Goal: Task Accomplishment & Management: Manage account settings

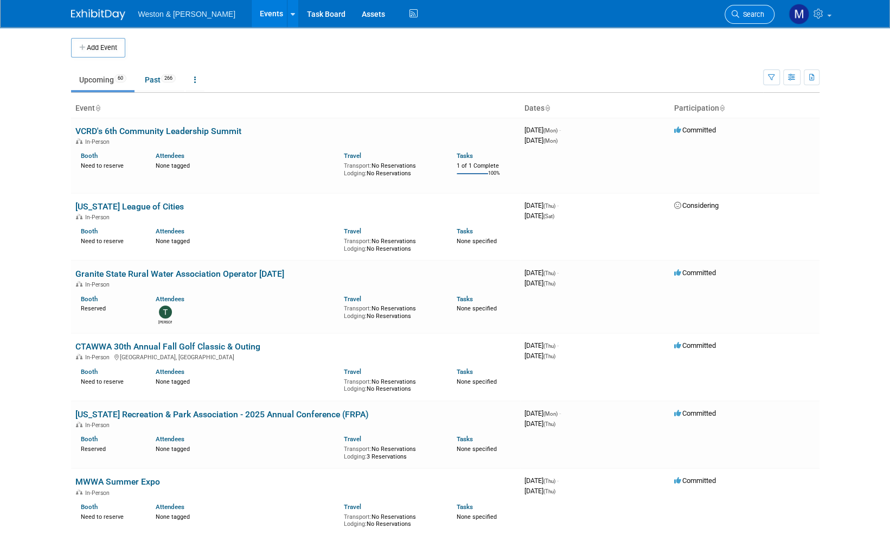
click at [753, 15] on span "Search" at bounding box center [751, 14] width 25 height 8
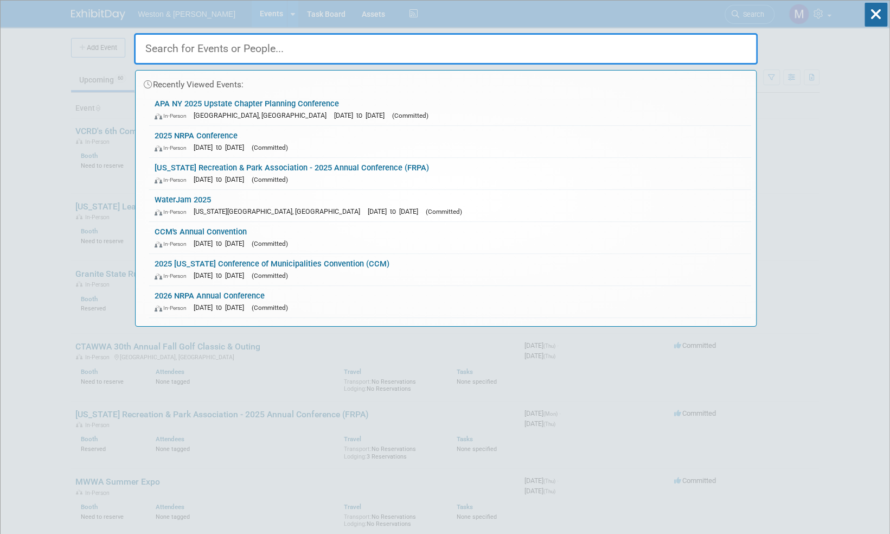
paste input "Transportation Summit"
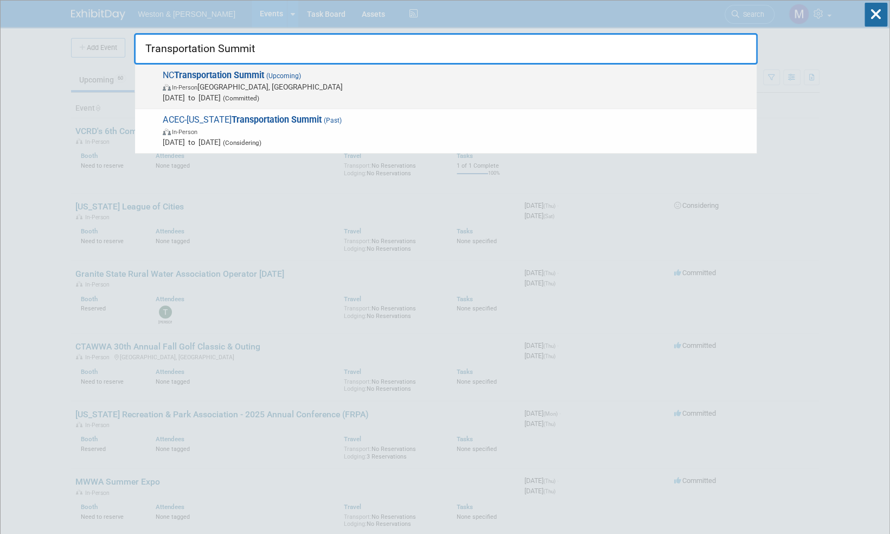
type input "Transportation Summit"
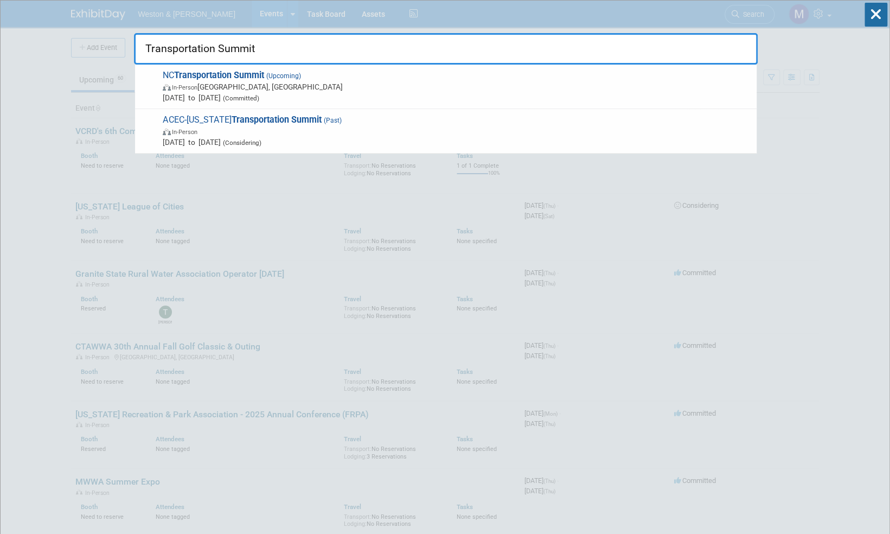
click at [241, 75] on strong "Transportation Summit" at bounding box center [219, 75] width 90 height 10
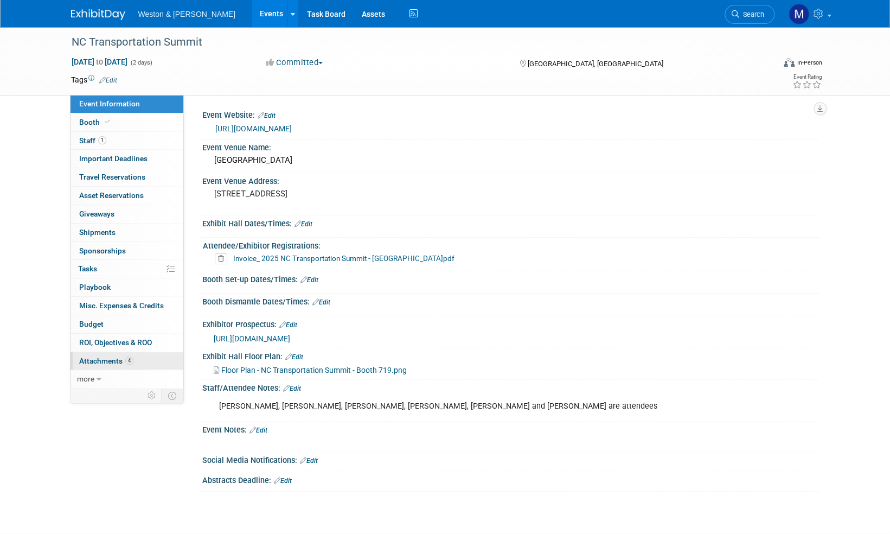
click at [108, 356] on span "Attachments 4" at bounding box center [106, 360] width 54 height 9
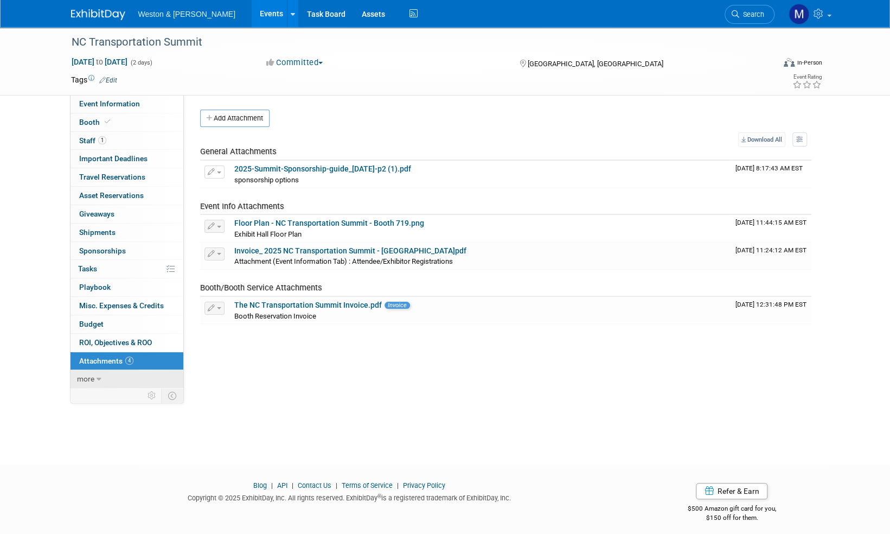
click at [91, 376] on span "more" at bounding box center [85, 378] width 17 height 9
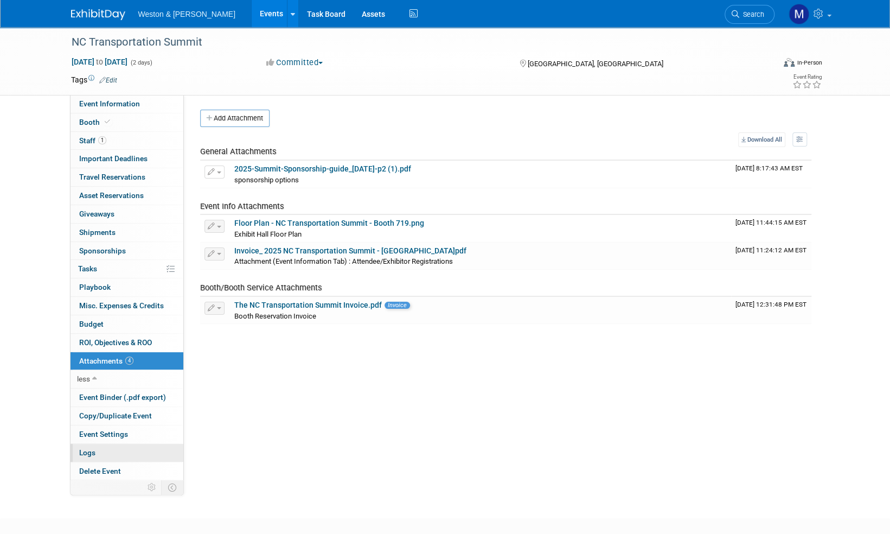
click at [84, 449] on span "Logs" at bounding box center [87, 452] width 16 height 9
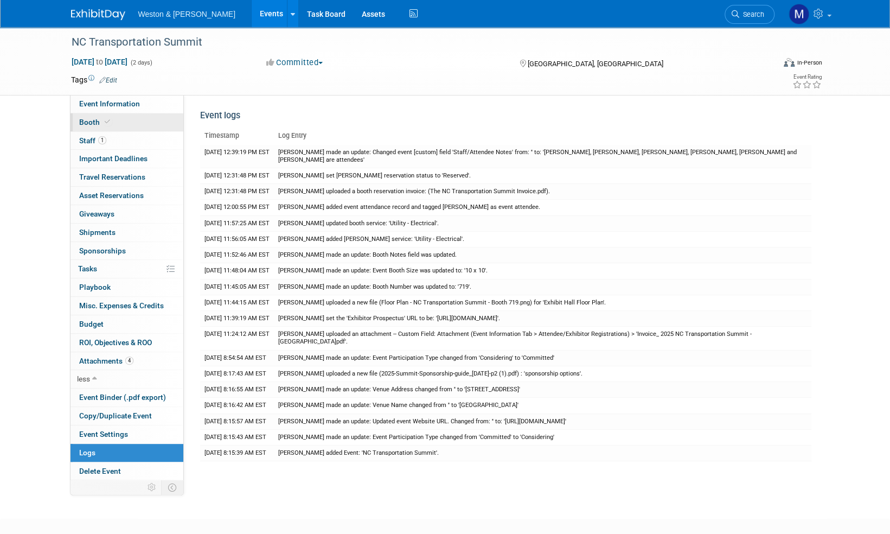
click at [79, 121] on span "Booth" at bounding box center [95, 122] width 33 height 9
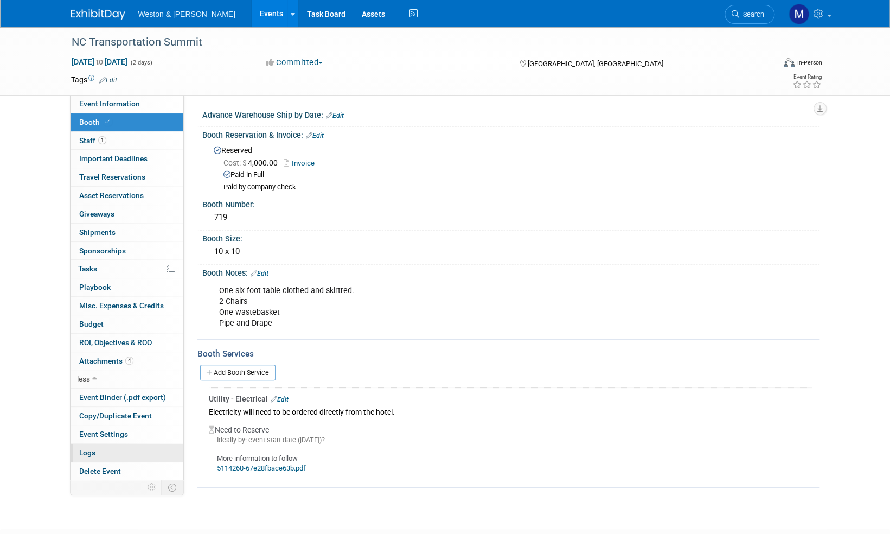
click at [89, 448] on span "Logs" at bounding box center [87, 452] width 16 height 9
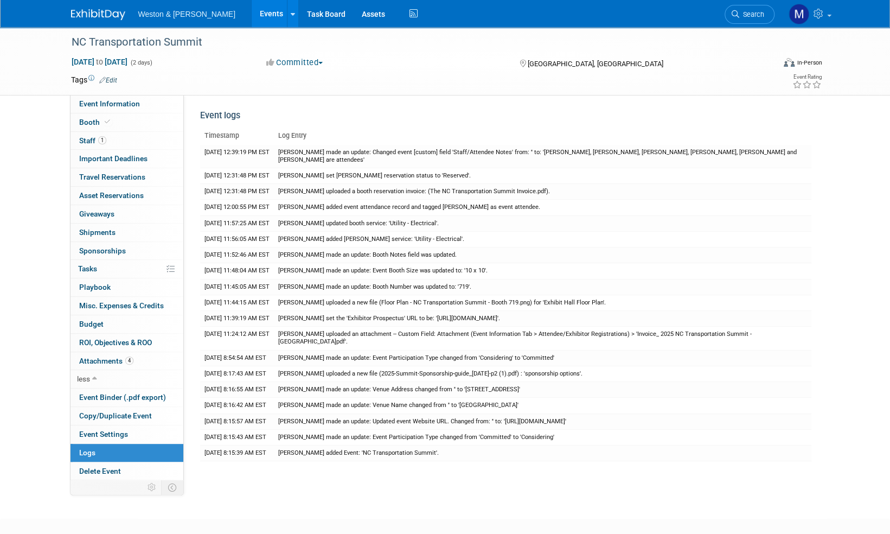
click at [358, 487] on div "NC Transportation Summit Sep 3, 2025 to Sep 4, 2025 (2 days) Sep 3, 2025 to Sep…" at bounding box center [445, 263] width 890 height 472
click at [230, 450] on td "7/8/2025 8:15:39 AM EST" at bounding box center [237, 453] width 74 height 16
click at [104, 43] on div "NC Transportation Summit" at bounding box center [413, 43] width 690 height 20
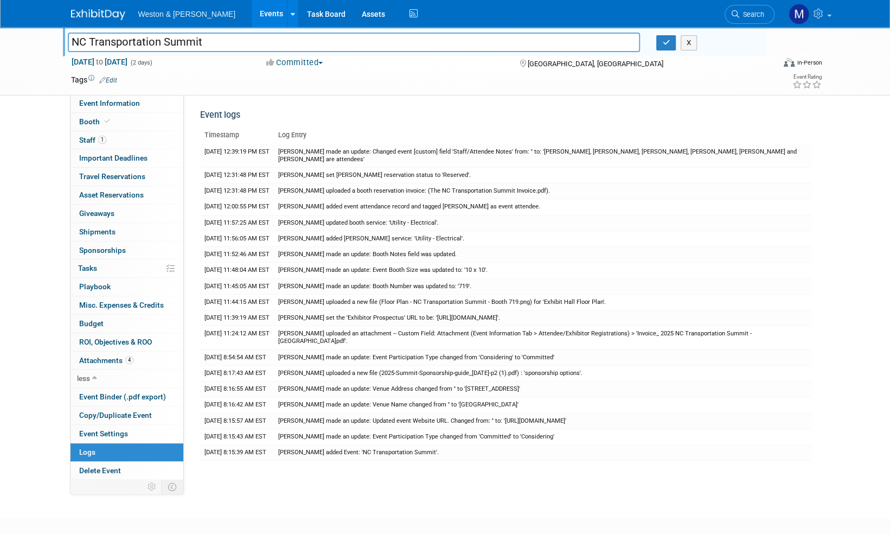
click at [105, 11] on img at bounding box center [98, 14] width 54 height 11
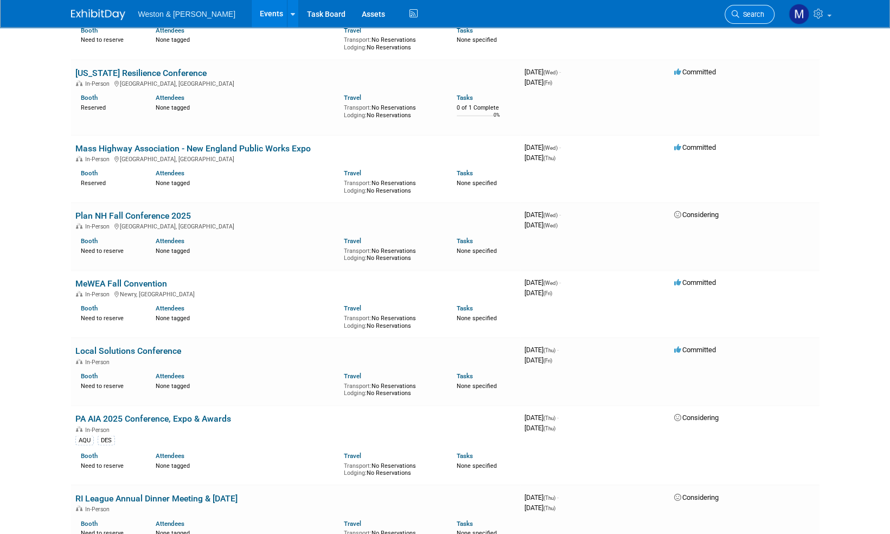
scroll to position [705, 0]
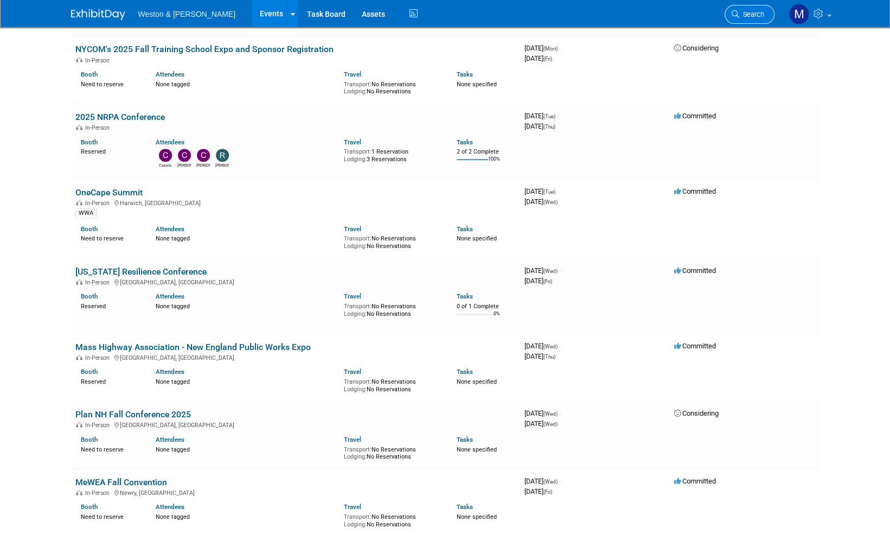
click at [760, 17] on span "Search" at bounding box center [751, 14] width 25 height 8
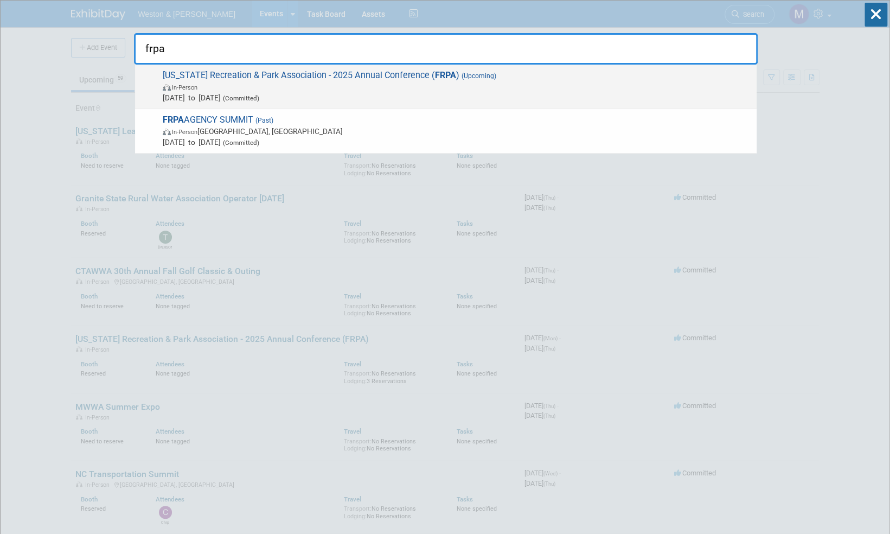
type input "frpa"
click at [293, 77] on span "Florida Recreation & Park Association - 2025 Annual Conference ( FRPA ) (Upcomi…" at bounding box center [455, 86] width 592 height 33
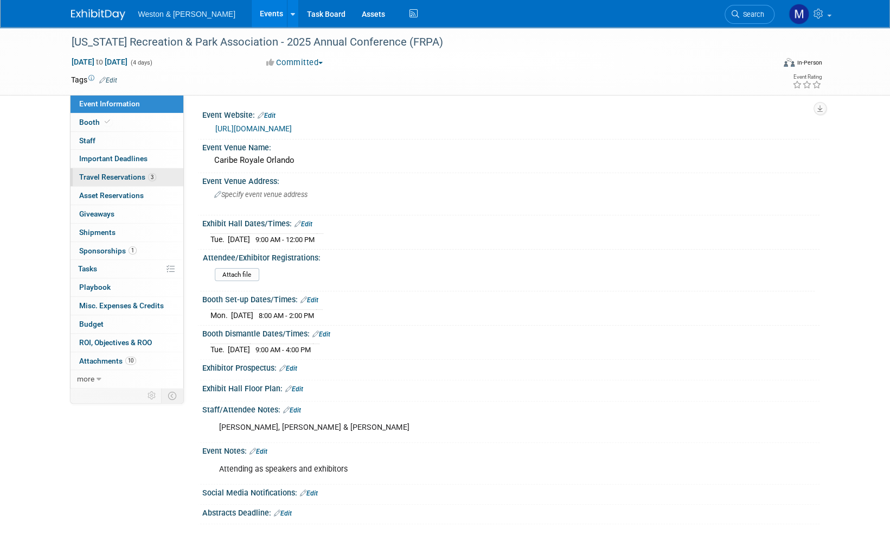
click at [129, 175] on span "Travel Reservations 3" at bounding box center [117, 176] width 77 height 9
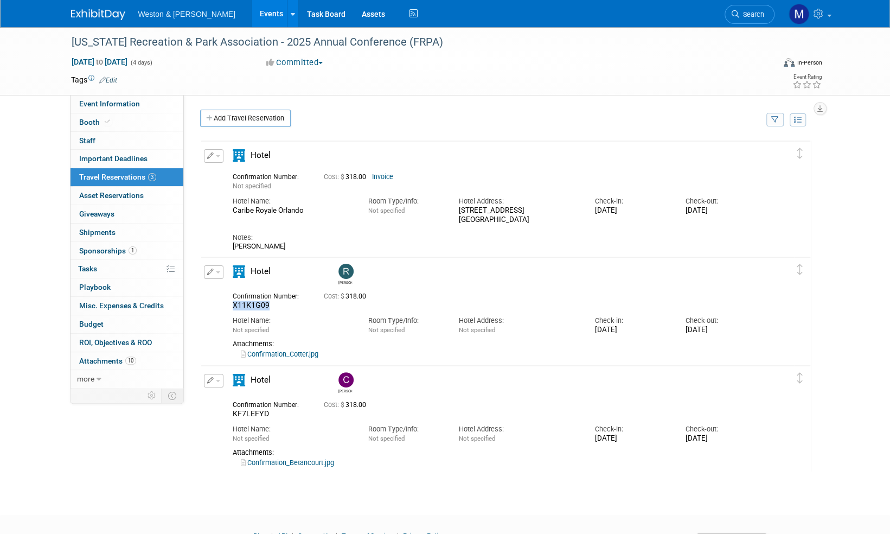
drag, startPoint x: 271, startPoint y: 304, endPoint x: 230, endPoint y: 307, distance: 40.8
click at [230, 307] on div "Confirmation Number: X11K1G09" at bounding box center [269, 299] width 91 height 21
drag, startPoint x: 230, startPoint y: 307, endPoint x: 241, endPoint y: 303, distance: 11.7
copy span "X11K1G09"
click at [296, 354] on link "Confirmation_Cotter.jpg" at bounding box center [280, 354] width 78 height 8
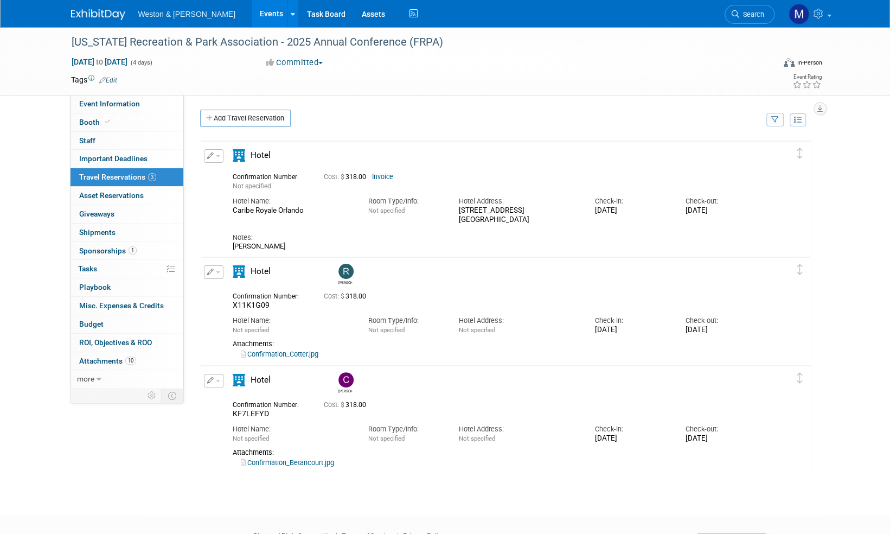
click at [303, 356] on link "Confirmation_Cotter.jpg" at bounding box center [280, 354] width 78 height 8
drag, startPoint x: 304, startPoint y: 211, endPoint x: 234, endPoint y: 209, distance: 70.0
click at [234, 209] on div "Caribe Royale Orlando" at bounding box center [292, 210] width 119 height 9
drag, startPoint x: 234, startPoint y: 209, endPoint x: 246, endPoint y: 209, distance: 12.5
copy div "Caribe Royale Orlando"
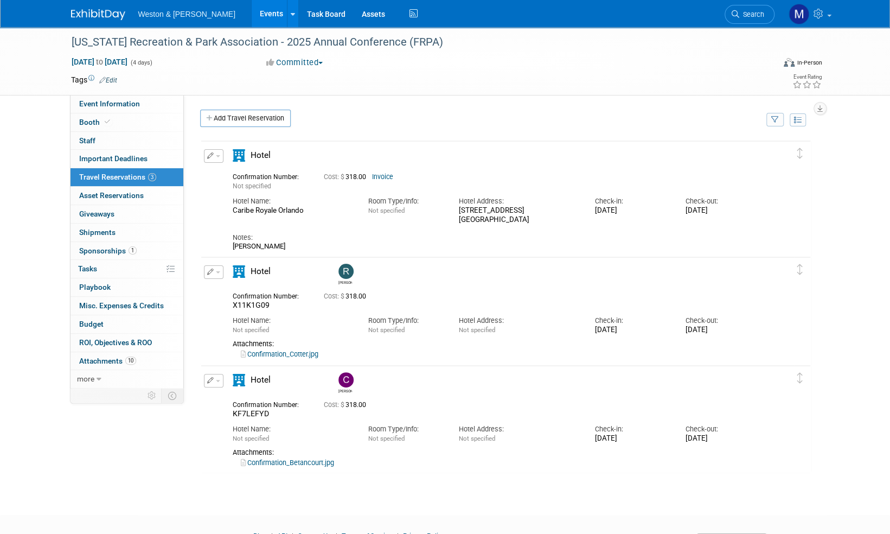
click at [709, 505] on body "Weston & Sampson Events Add Event Bulk Upload Events Shareable Event Boards Rec…" at bounding box center [445, 267] width 890 height 534
click at [390, 175] on link "Invoice" at bounding box center [382, 177] width 21 height 8
click at [323, 464] on link "Confirmation_Betancourt.jpg" at bounding box center [287, 462] width 93 height 8
click at [389, 177] on link "Invoice" at bounding box center [382, 177] width 21 height 8
click at [218, 272] on span "button" at bounding box center [218, 272] width 4 height 2
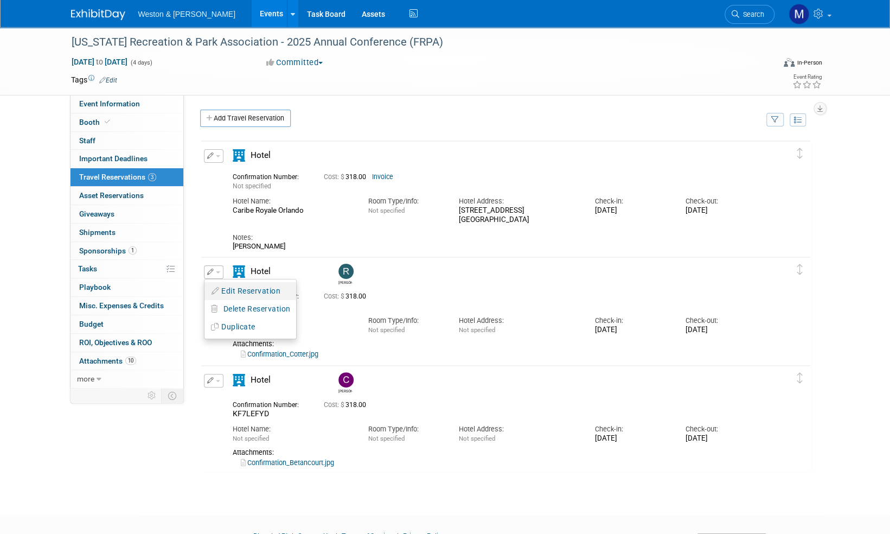
click at [259, 286] on button "Edit Reservation" at bounding box center [250, 291] width 92 height 16
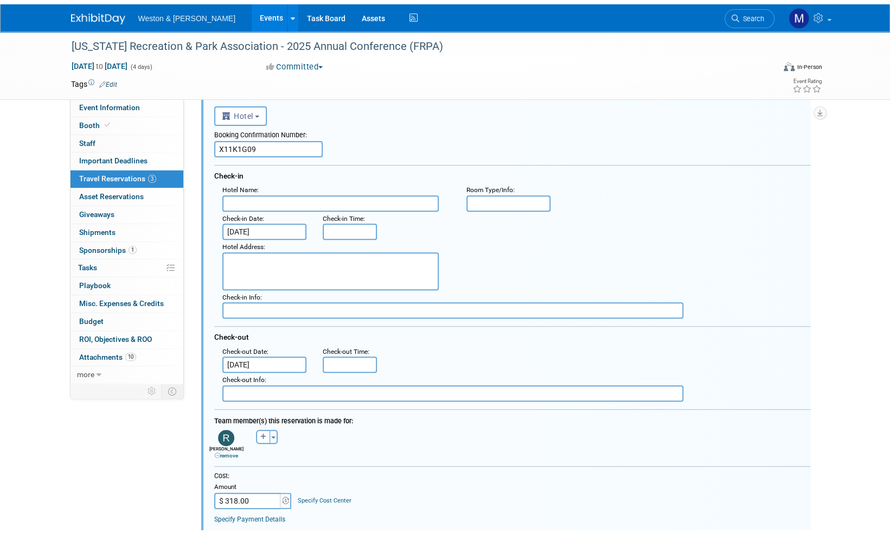
scroll to position [404, 0]
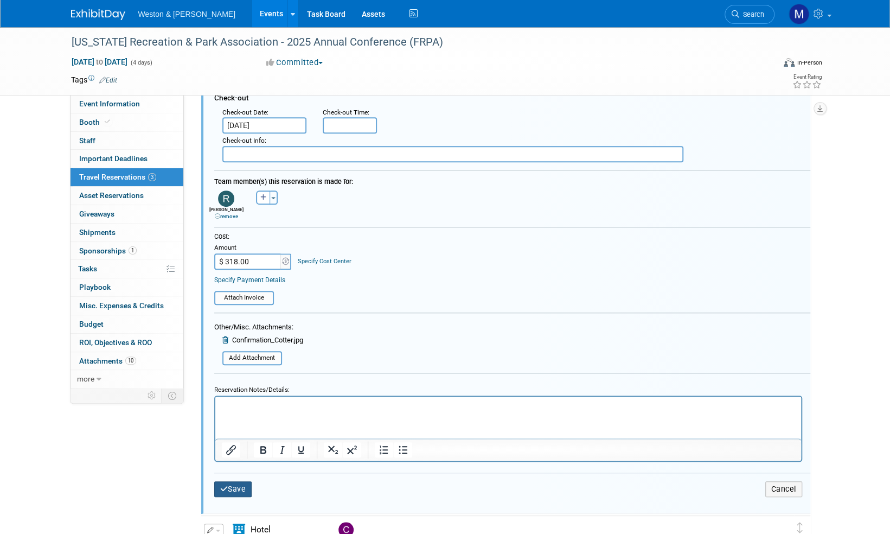
click at [242, 485] on button "Save" at bounding box center [233, 489] width 38 height 16
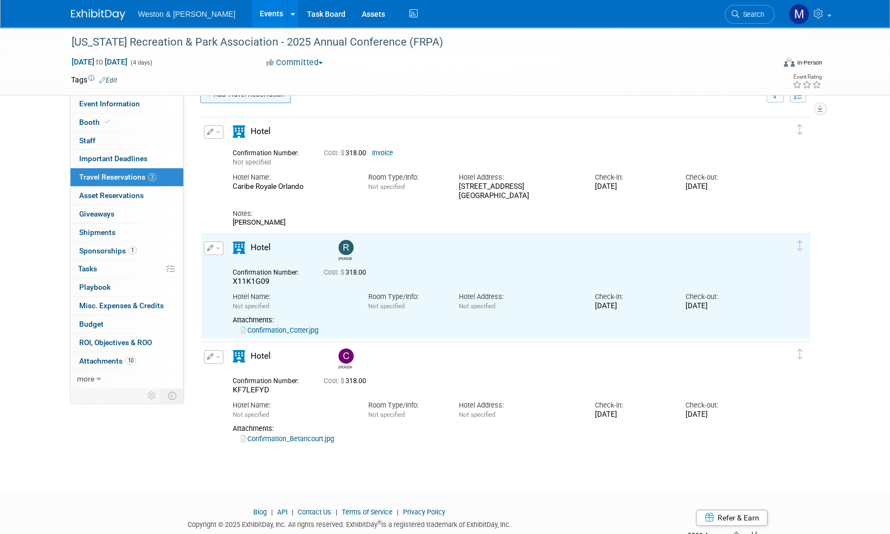
scroll to position [0, 0]
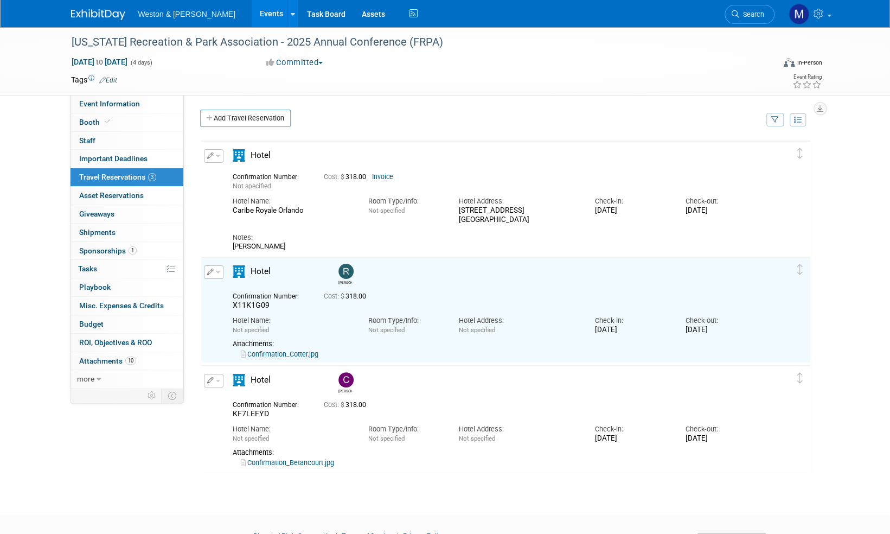
click at [217, 156] on span "button" at bounding box center [218, 156] width 4 height 2
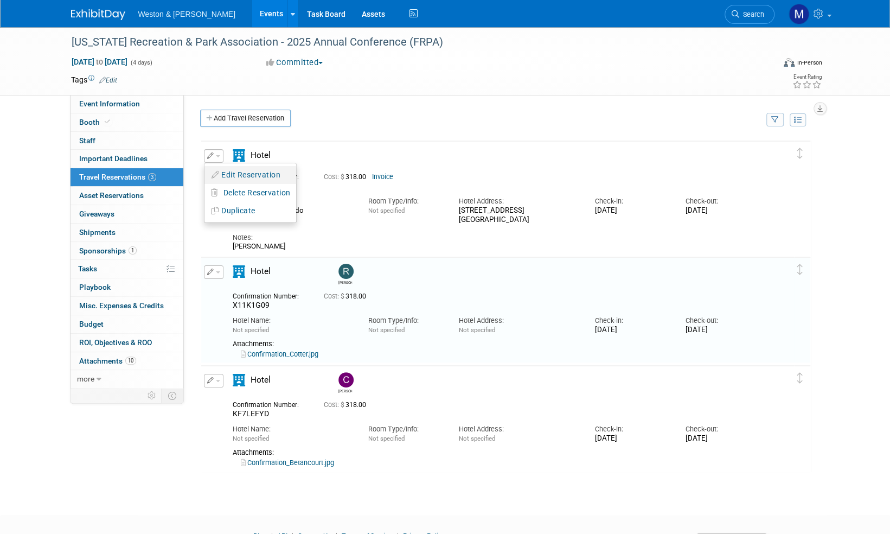
click at [232, 171] on button "Edit Reservation" at bounding box center [250, 175] width 92 height 16
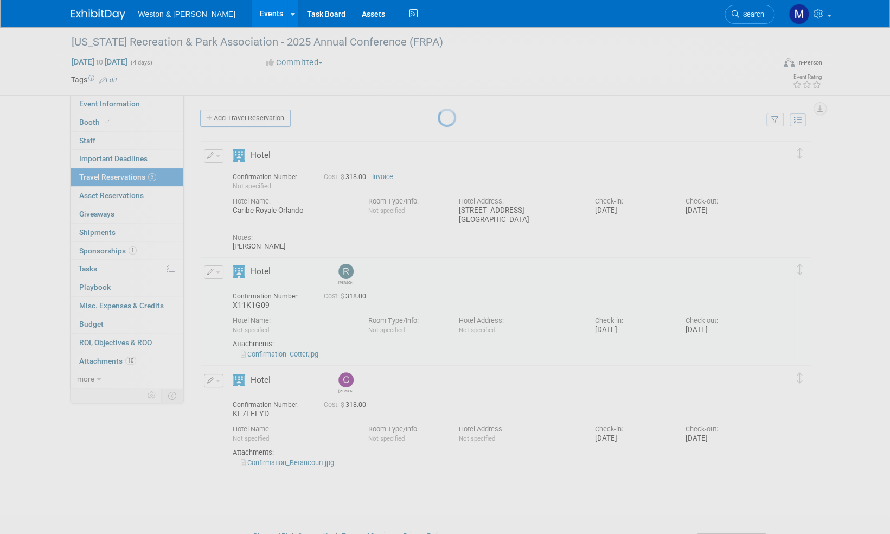
select select "7"
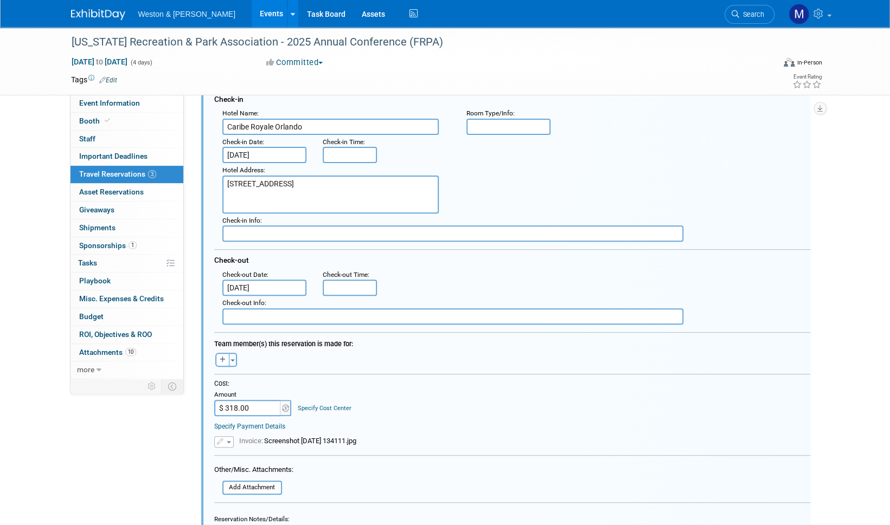
scroll to position [72, 0]
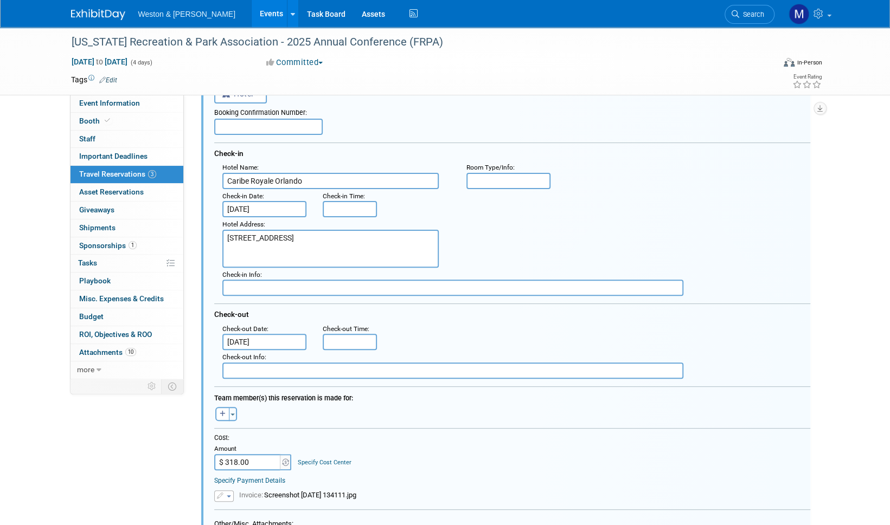
click at [279, 207] on input "Aug 25, 2025" at bounding box center [264, 209] width 85 height 16
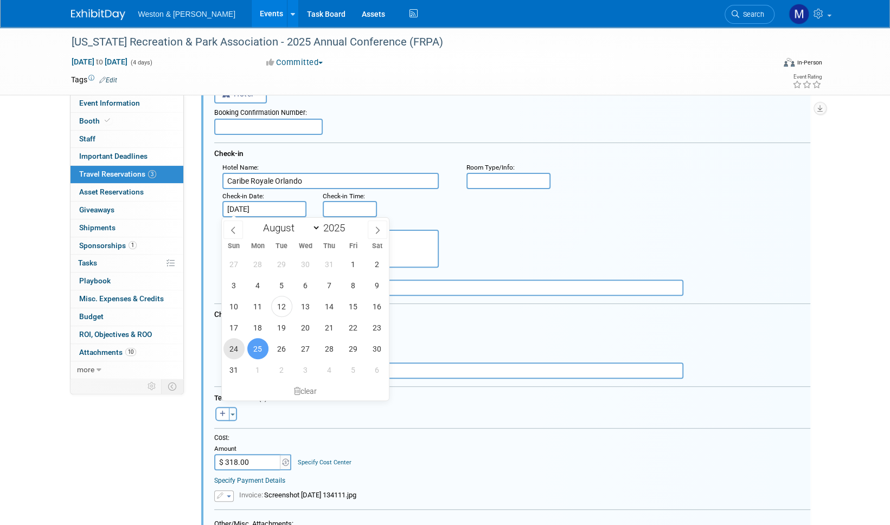
click at [236, 347] on span "24" at bounding box center [233, 348] width 21 height 21
type input "Aug 24, 2025"
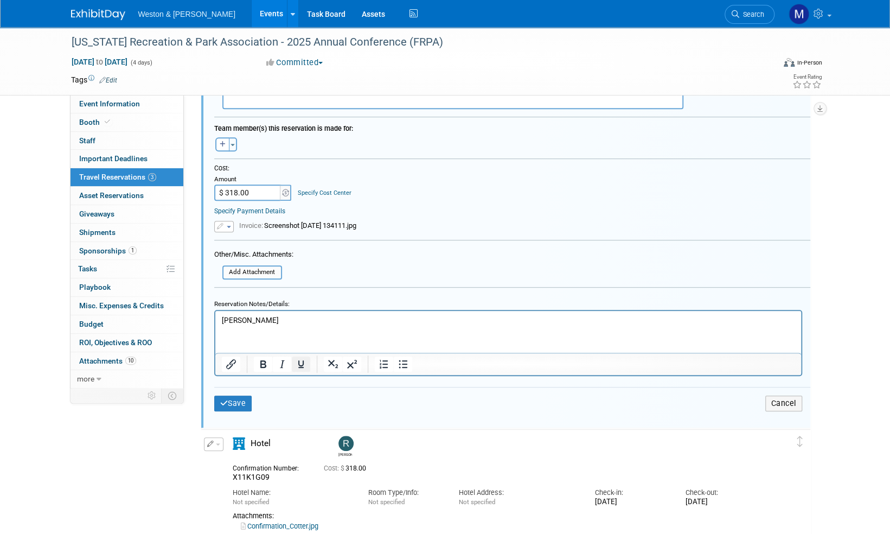
scroll to position [397, 0]
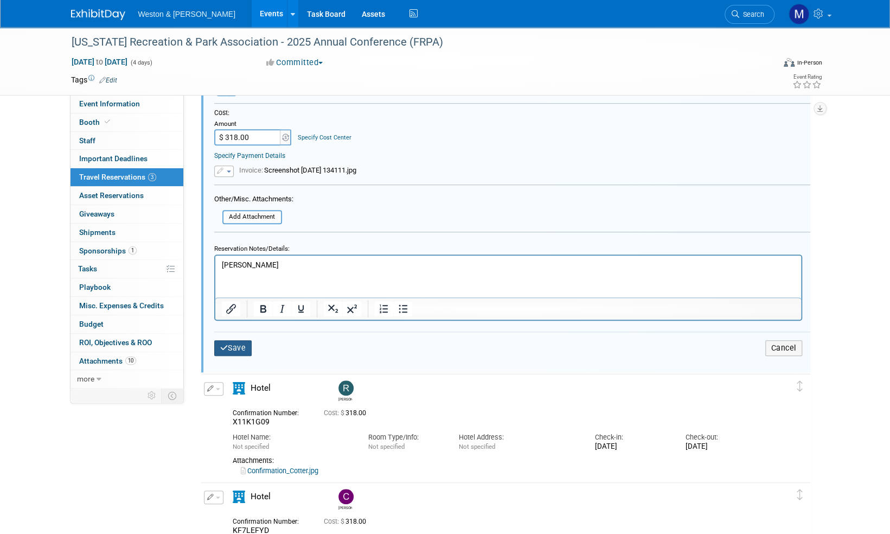
click at [241, 345] on button "Save" at bounding box center [233, 348] width 38 height 16
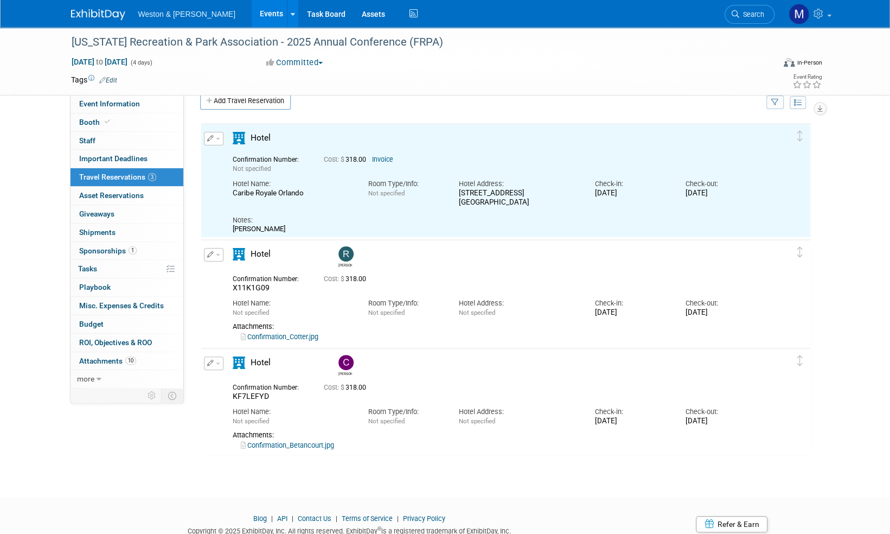
scroll to position [17, 0]
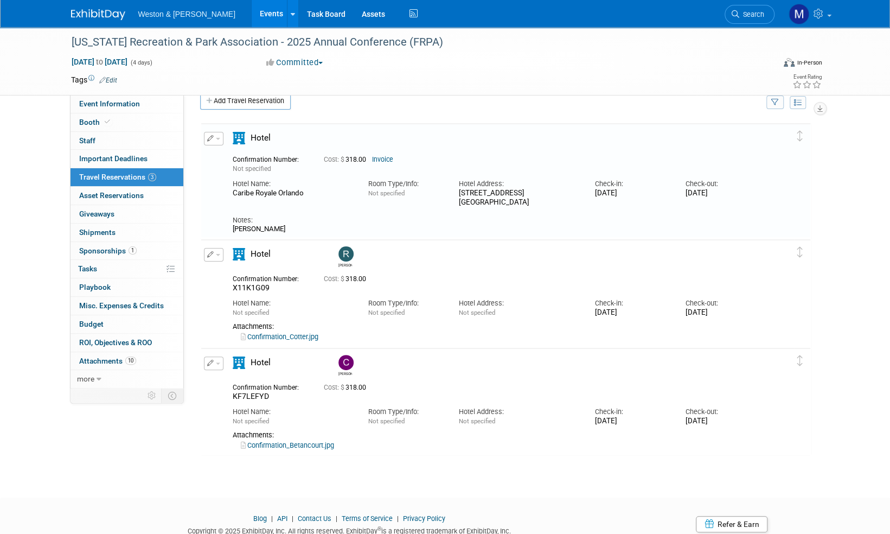
click at [216, 362] on span "button" at bounding box center [218, 363] width 4 height 2
click at [226, 378] on button "Edit Reservation" at bounding box center [250, 382] width 92 height 16
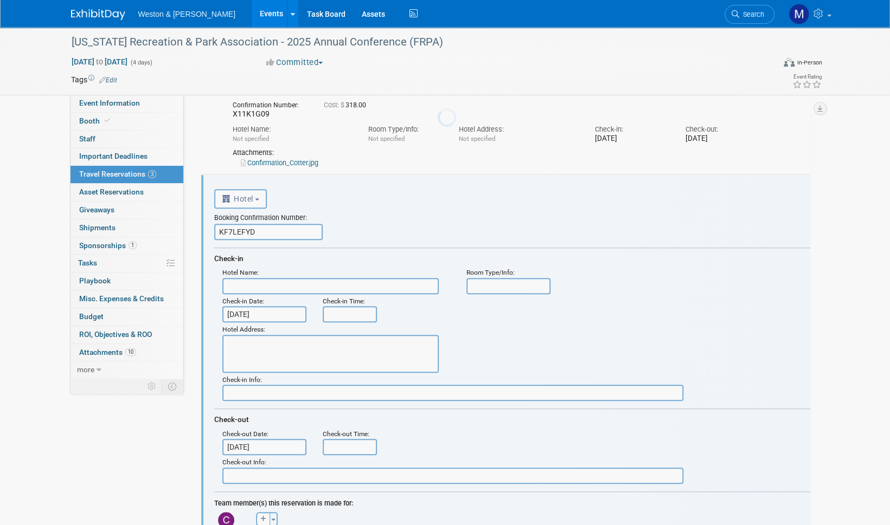
scroll to position [0, 0]
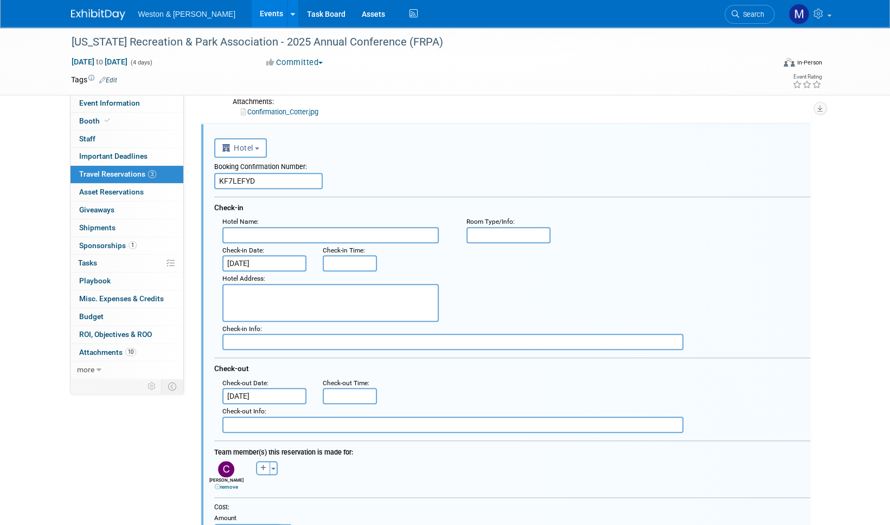
click at [272, 261] on input "Aug 25, 2025" at bounding box center [264, 263] width 85 height 16
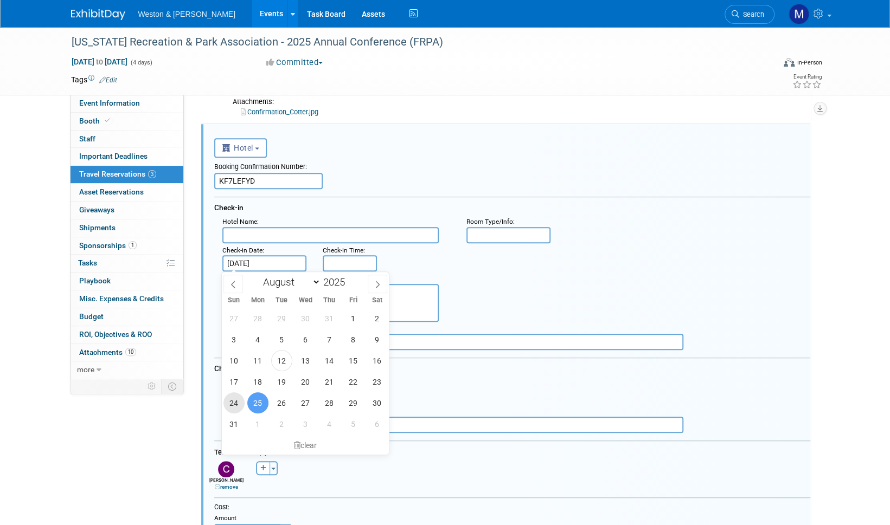
click at [230, 404] on span "24" at bounding box center [233, 403] width 21 height 21
type input "Aug 24, 2025"
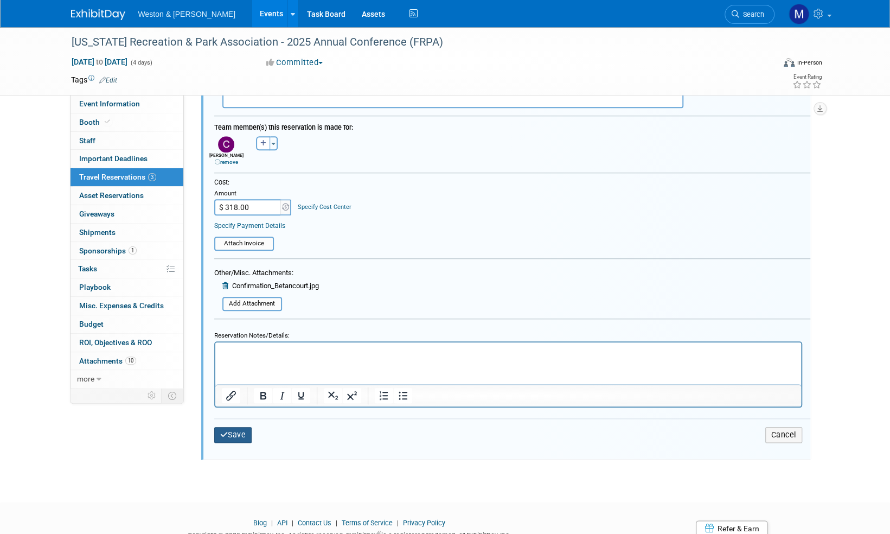
click at [243, 436] on button "Save" at bounding box center [233, 435] width 38 height 16
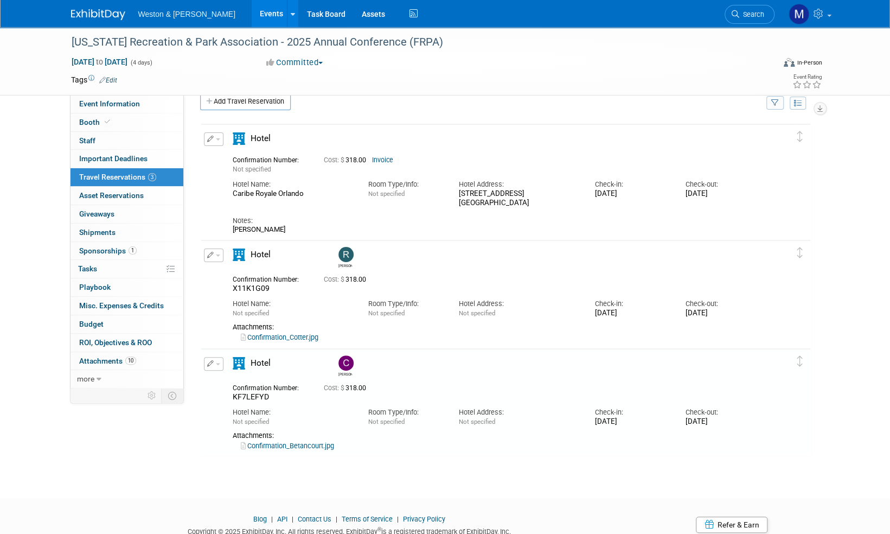
scroll to position [56, 0]
